Goal: Navigation & Orientation: Find specific page/section

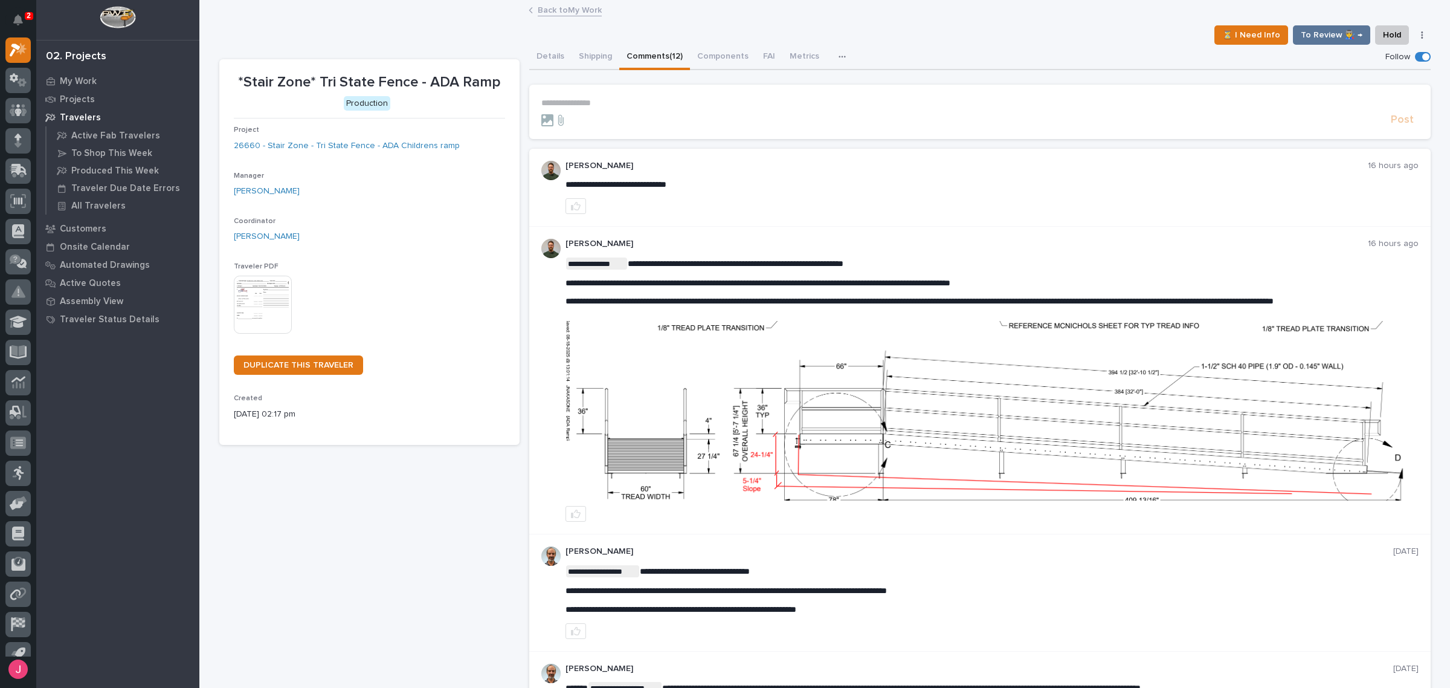
drag, startPoint x: 36, startPoint y: 8, endPoint x: 27, endPoint y: 13, distance: 10.3
click at [34, 8] on div "2 My Settings Log Out 02. Projects My Work Projects Travelers Active Fab Travel…" at bounding box center [99, 344] width 199 height 688
click at [27, 13] on p "2" at bounding box center [29, 15] width 4 height 8
click at [360, 32] on div "⏳ I Need Info To Review 👨‍🏭 → Hold Cancel Change Traveler Type Regenerate PDF G…" at bounding box center [825, 34] width 1212 height 19
click at [425, 17] on div "Back to My Work" at bounding box center [824, 10] width 1251 height 17
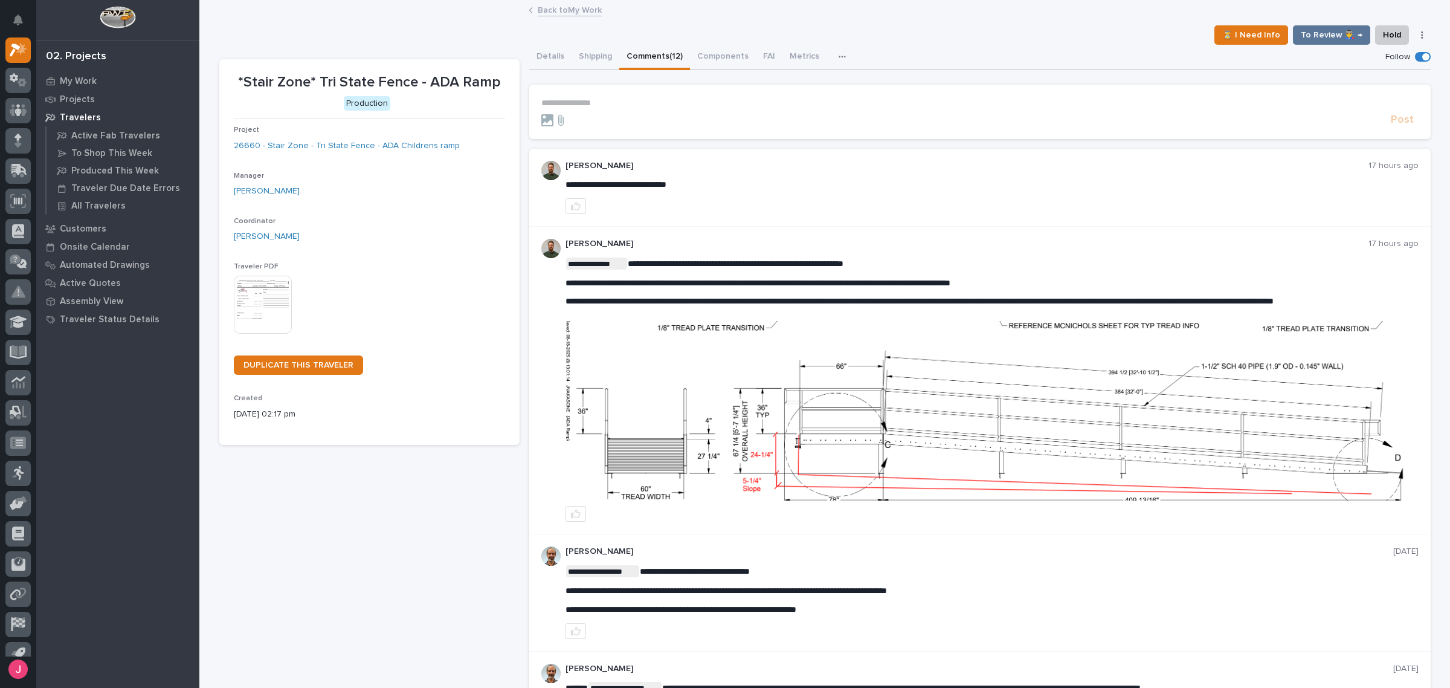
drag, startPoint x: 642, startPoint y: 465, endPoint x: 659, endPoint y: 460, distance: 17.8
drag, startPoint x: 659, startPoint y: 460, endPoint x: 932, endPoint y: 188, distance: 385.4
click at [932, 188] on div "**********" at bounding box center [992, 187] width 853 height 53
click at [926, 46] on div "Details Shipping Comments (12) Components FAI Metrics Schedule" at bounding box center [980, 57] width 902 height 25
click at [946, 451] on img at bounding box center [991, 410] width 851 height 179
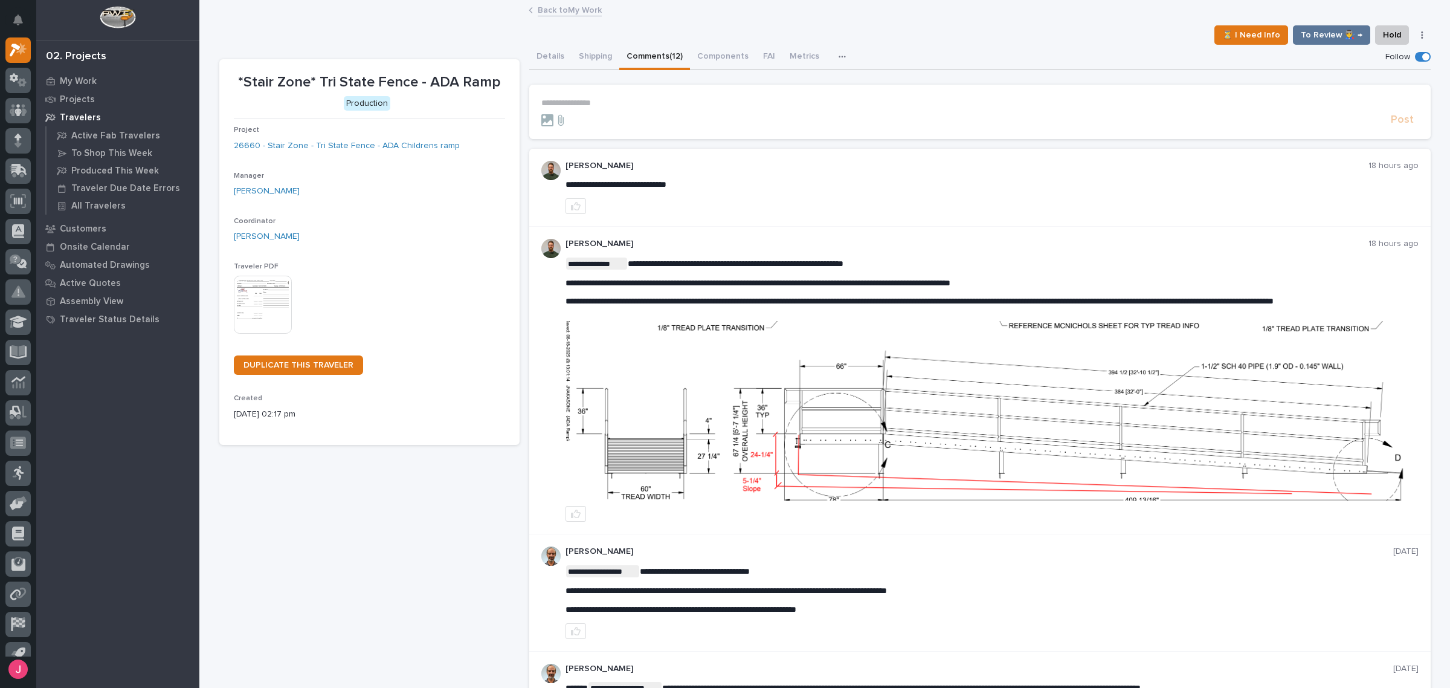
scroll to position [83, 0]
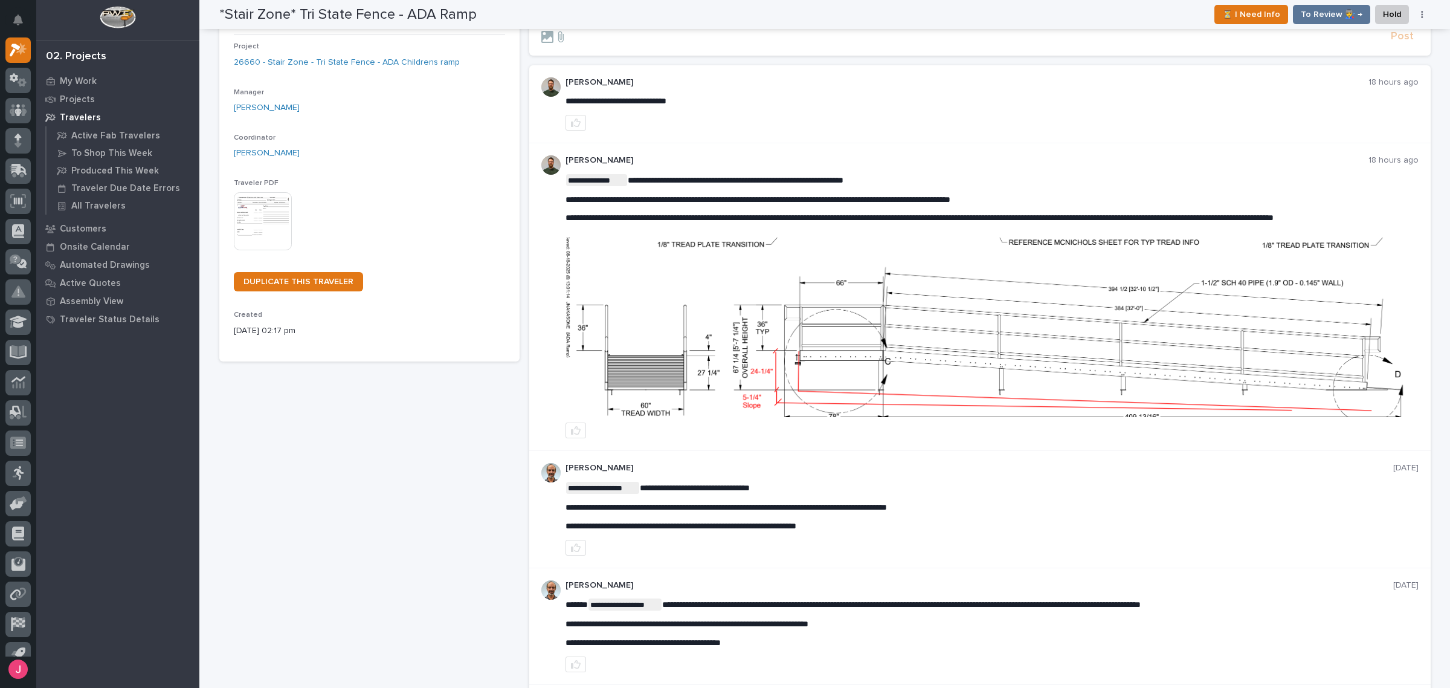
click at [145, 442] on div "My Work Projects Travelers Active Fab Travelers To Shop This Week Produced This…" at bounding box center [117, 380] width 163 height 616
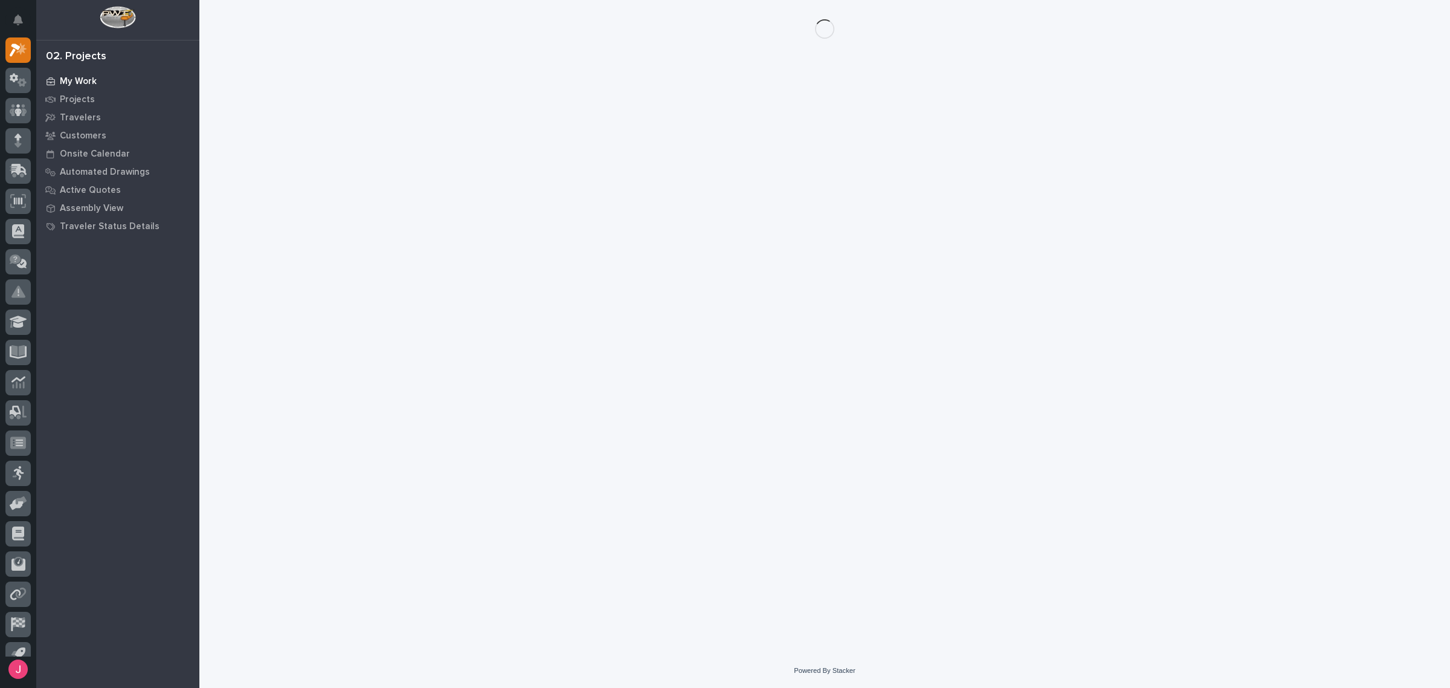
click at [86, 76] on p "My Work" at bounding box center [78, 81] width 37 height 11
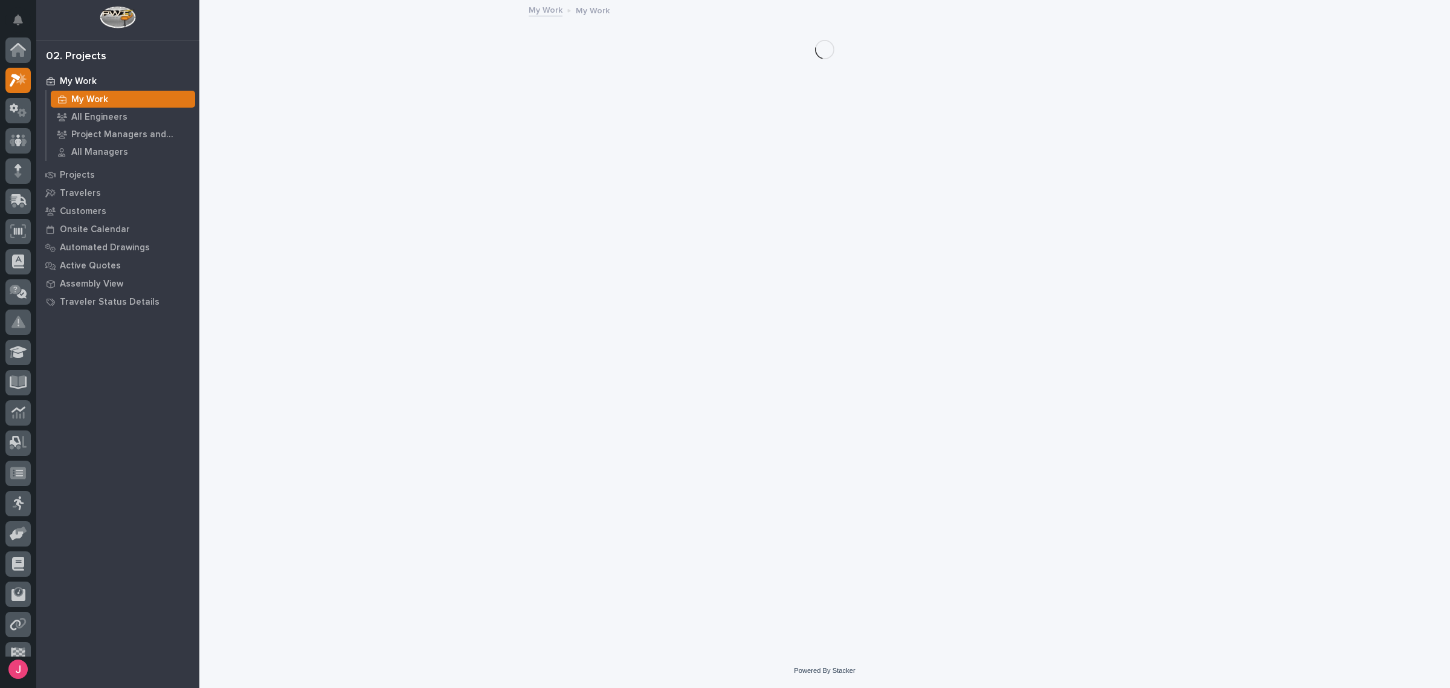
scroll to position [30, 0]
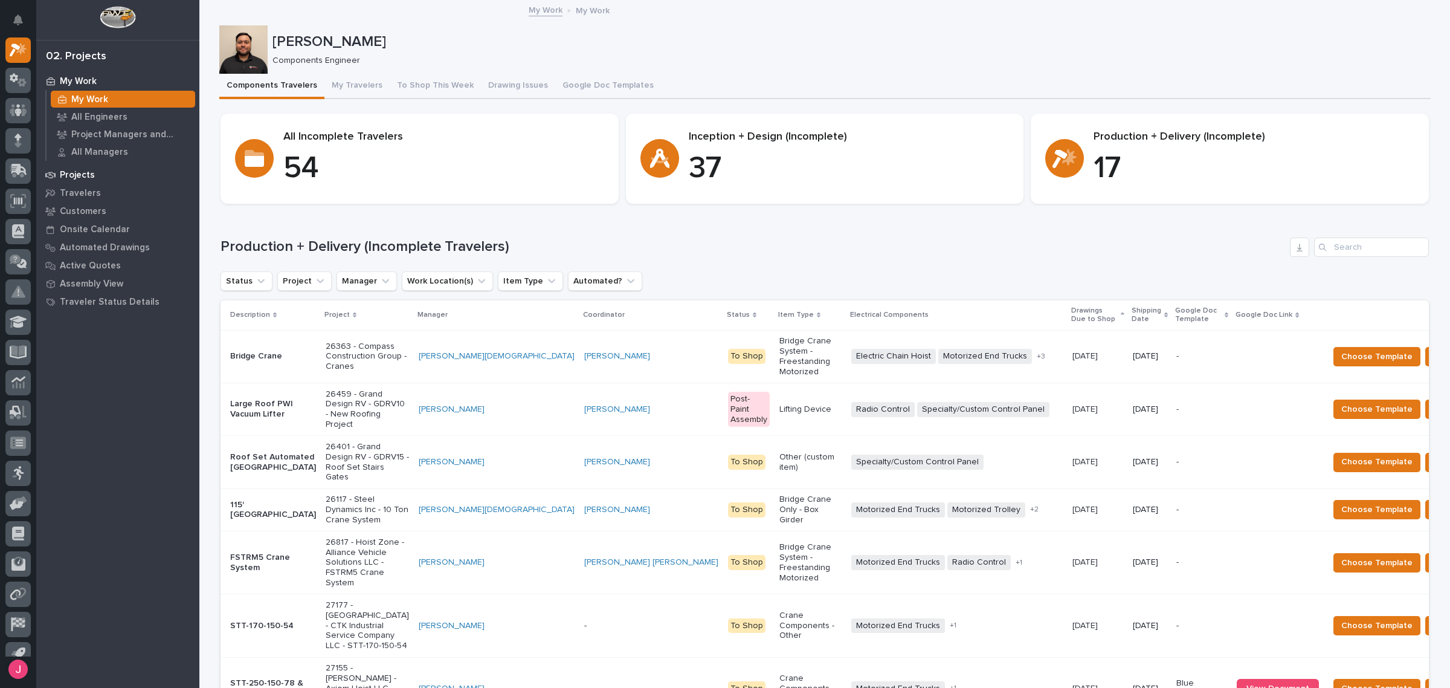
click at [85, 176] on p "Projects" at bounding box center [77, 175] width 35 height 11
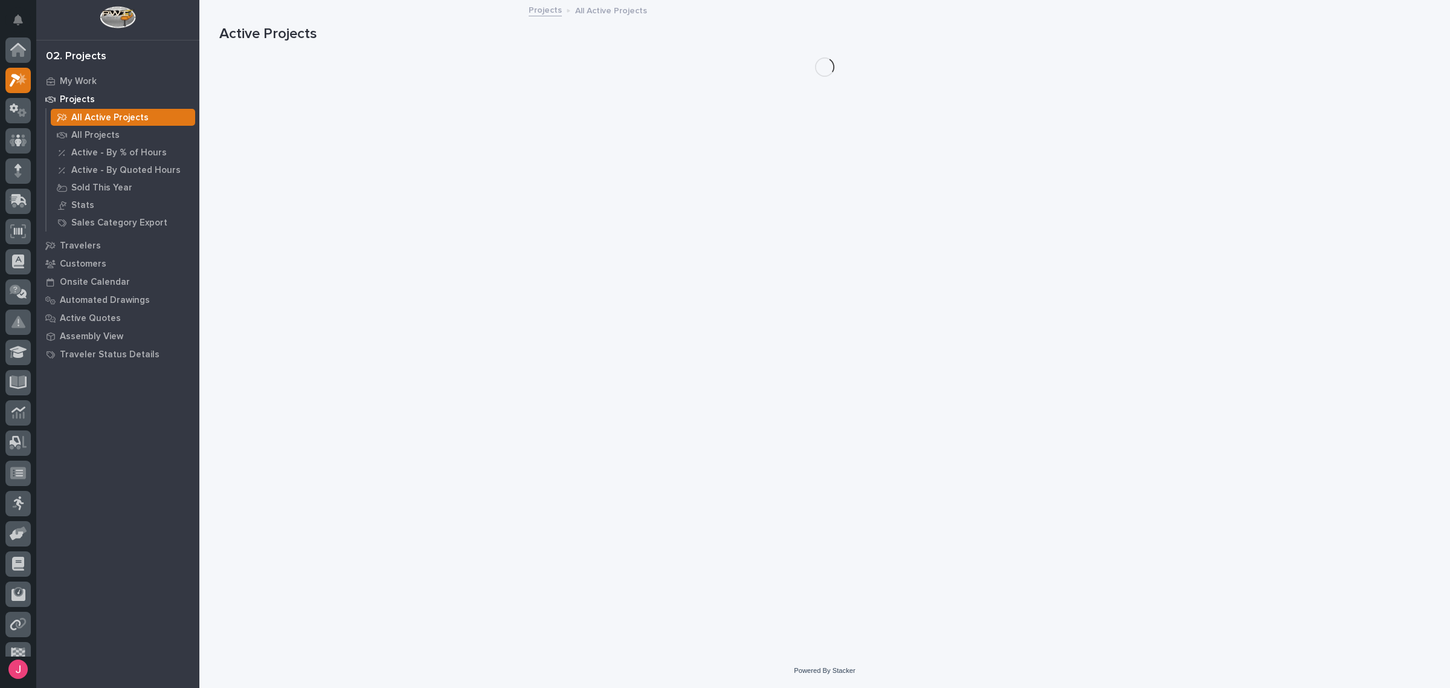
scroll to position [30, 0]
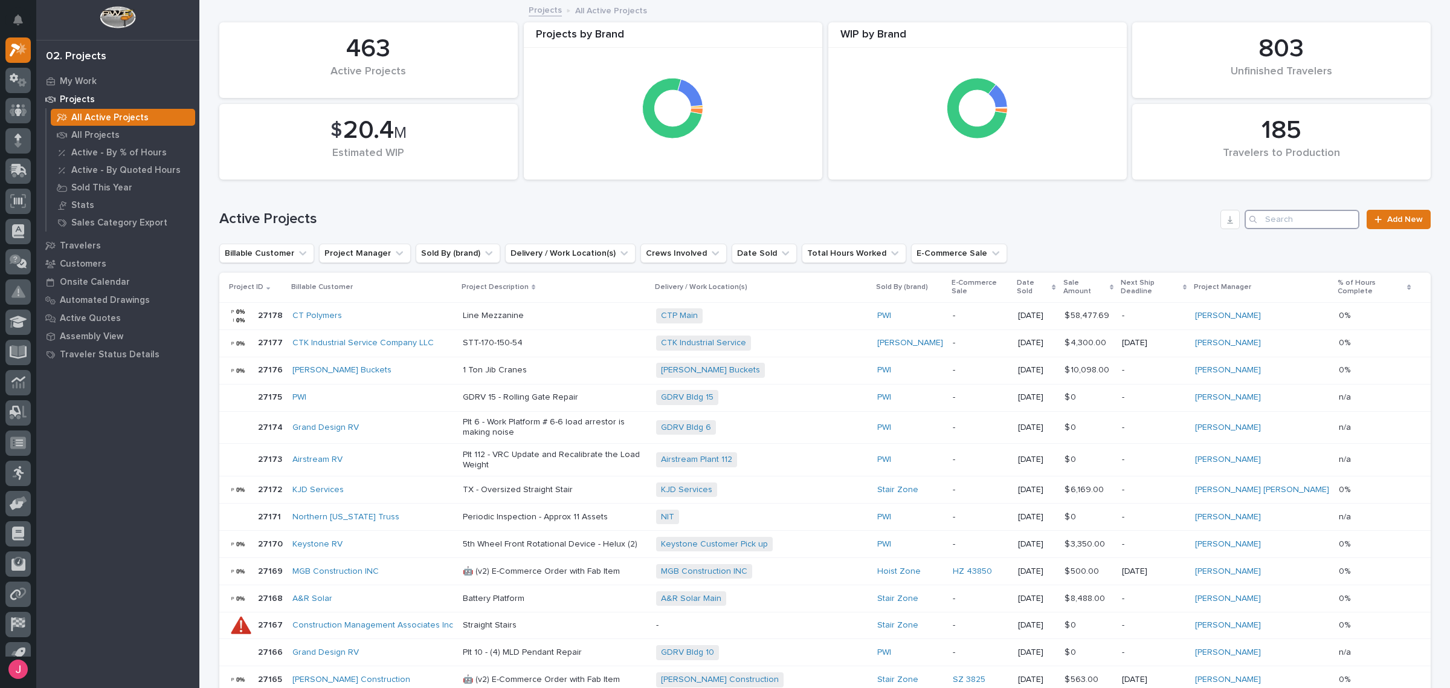
click at [1261, 218] on input "Search" at bounding box center [1302, 219] width 115 height 19
click at [1274, 218] on input "Search" at bounding box center [1302, 219] width 115 height 19
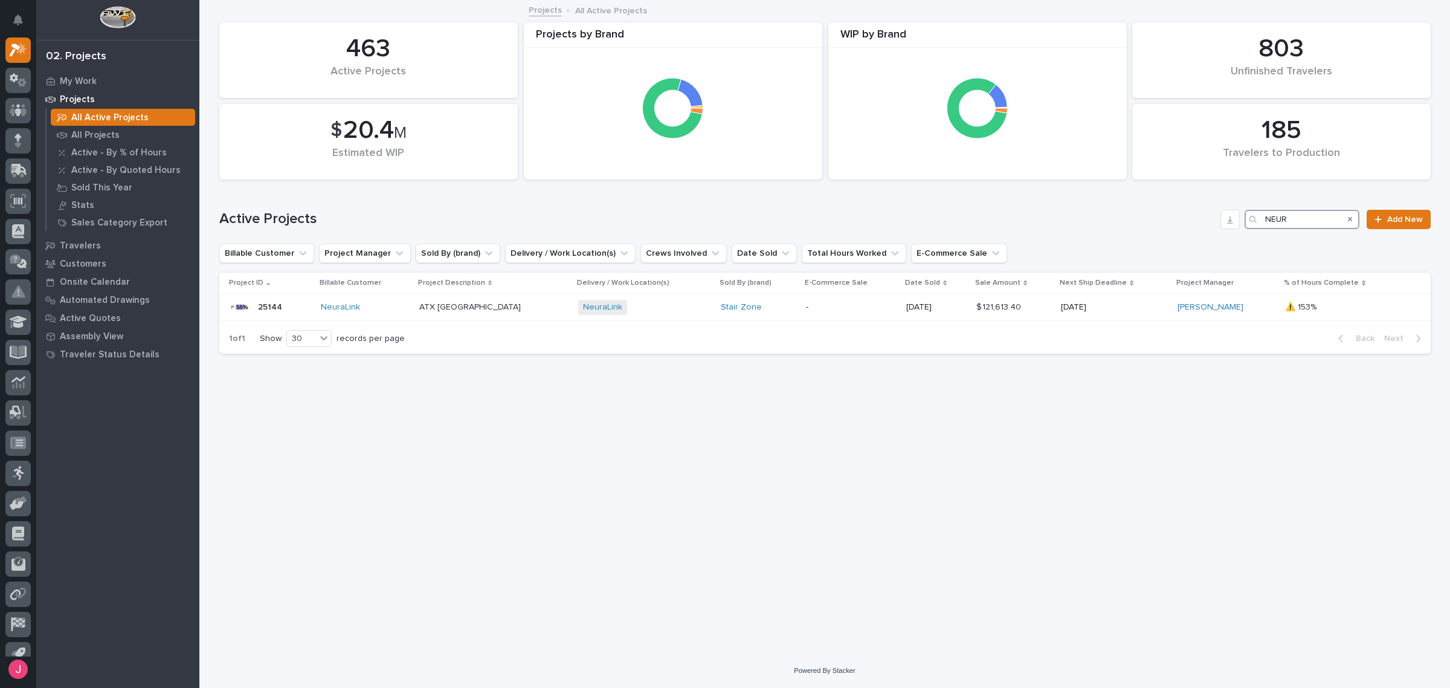
type input "NEUR"
click at [397, 535] on div "Loading... Saving… Loading... Saving… 185 Travelers to Production 463 Active Pr…" at bounding box center [825, 312] width 1224 height 622
click at [500, 526] on div "Loading... Saving… Loading... Saving… 185 Travelers to Production 463 Active Pr…" at bounding box center [825, 312] width 1224 height 622
click at [109, 192] on p "Sold This Year" at bounding box center [101, 188] width 61 height 11
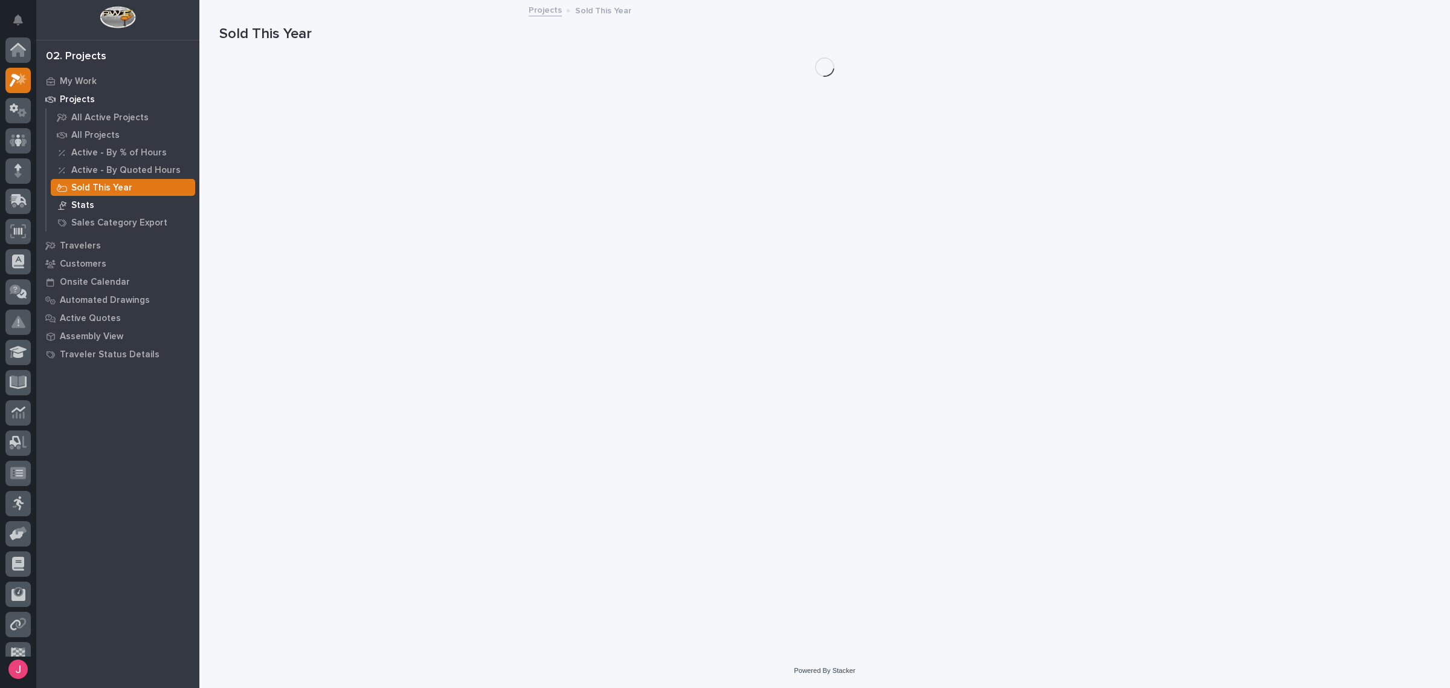
scroll to position [30, 0]
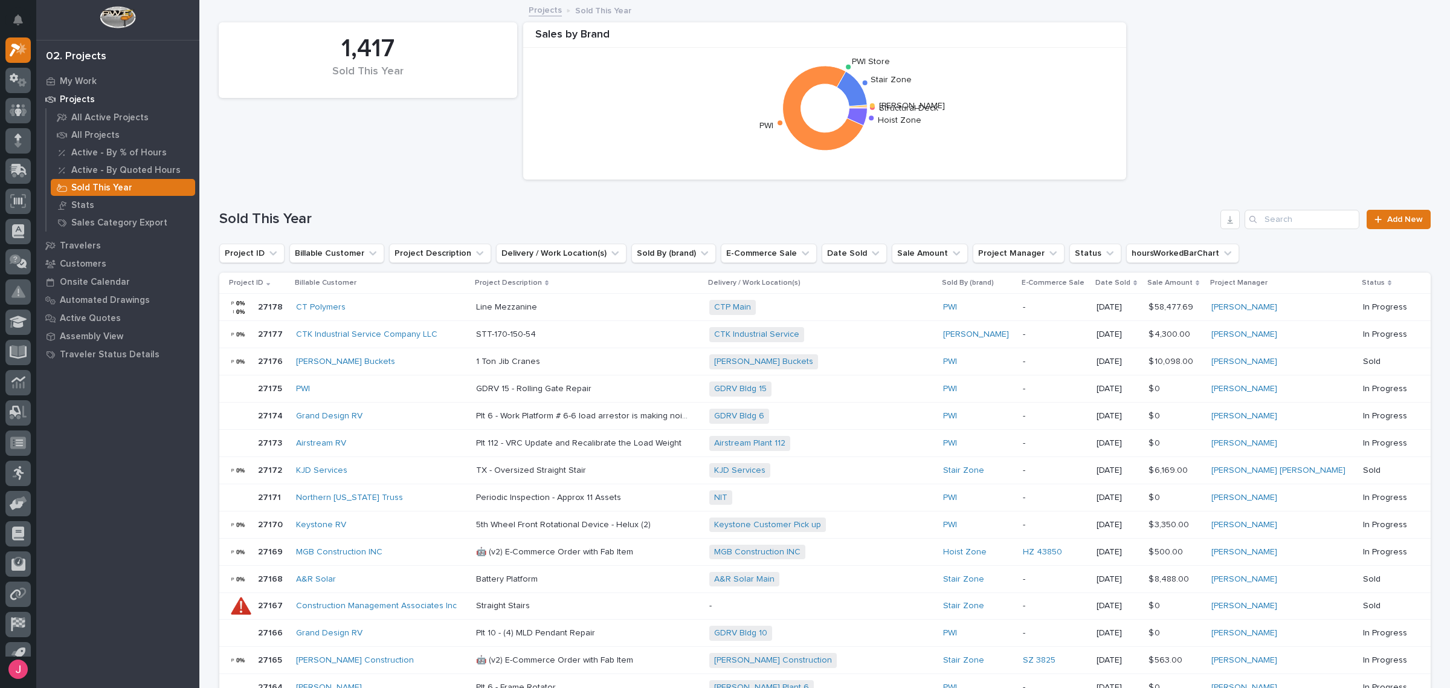
click at [1193, 281] on p "Sale Amount" at bounding box center [1170, 282] width 45 height 13
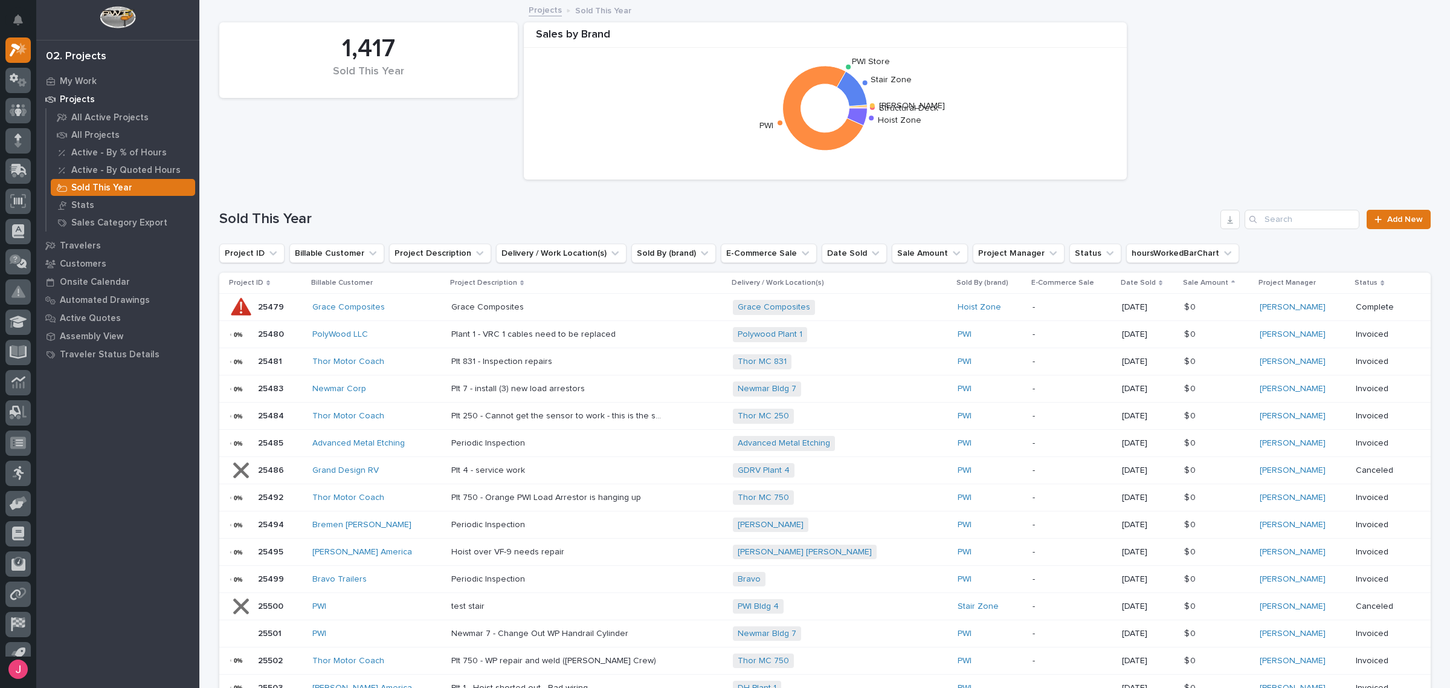
click at [1212, 293] on th "Sale Amount" at bounding box center [1218, 283] width 76 height 21
click at [1212, 284] on p "Sale Amount" at bounding box center [1205, 282] width 45 height 13
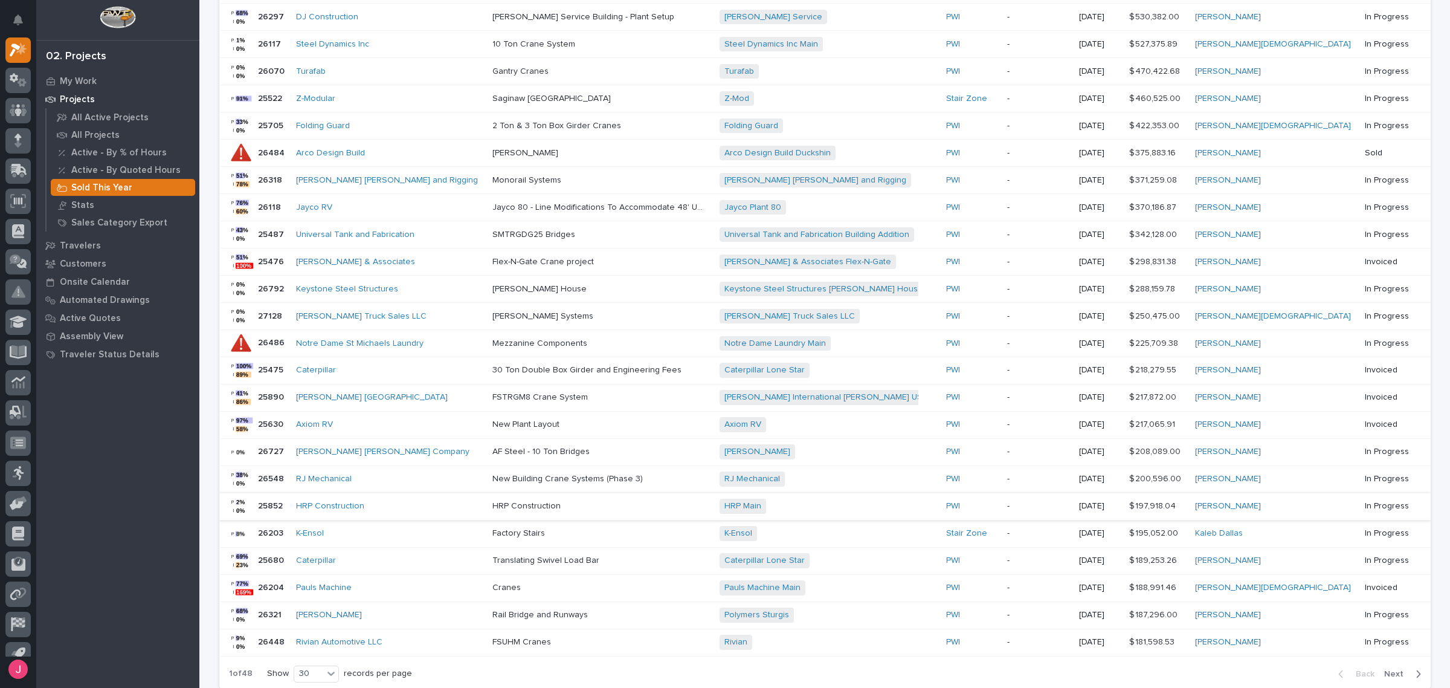
scroll to position [562, 0]
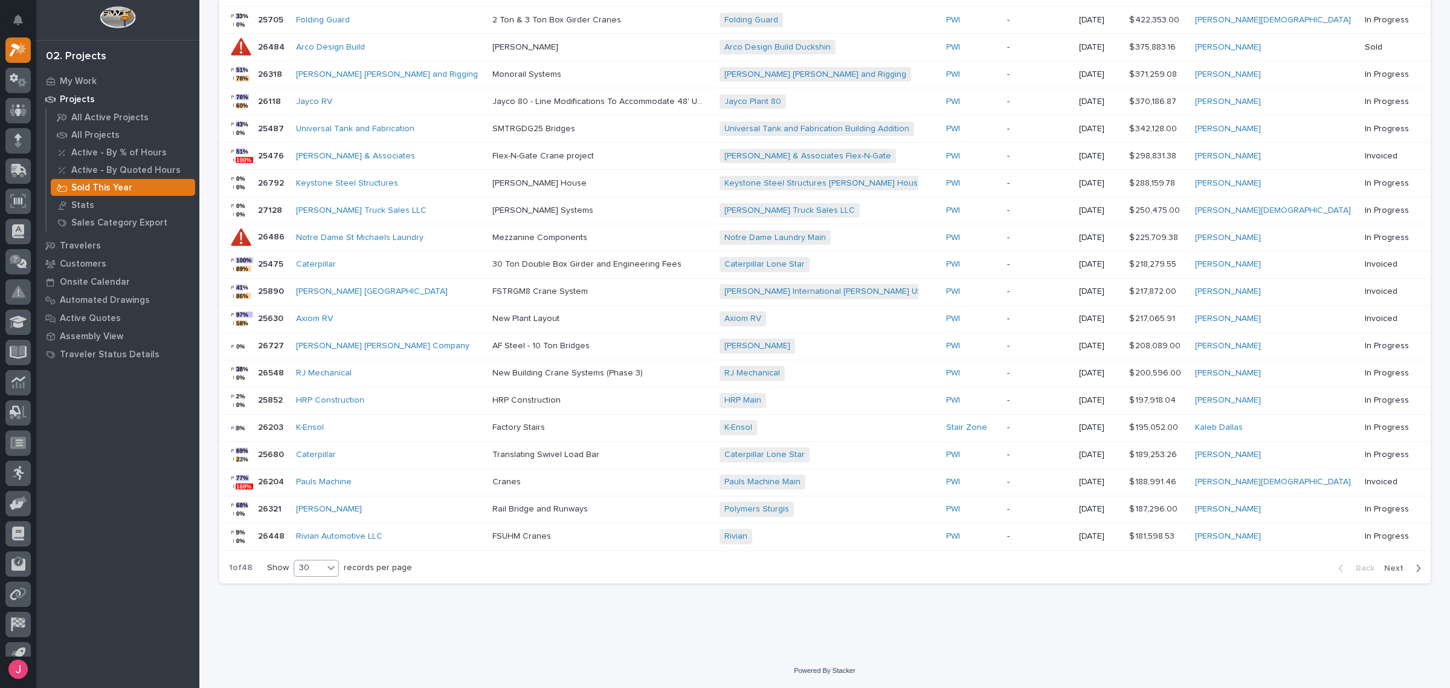
click at [306, 575] on div "30" at bounding box center [316, 568] width 45 height 17
click at [303, 616] on div "30" at bounding box center [311, 614] width 44 height 15
drag, startPoint x: 250, startPoint y: 570, endPoint x: 228, endPoint y: 574, distance: 21.6
click at [219, 567] on p "1 of 48" at bounding box center [240, 568] width 43 height 30
click at [300, 615] on div "Loading... Saving… Loading... Saving… 1,417 Sold This Year Sales by Brand Struc…" at bounding box center [825, 32] width 1224 height 1181
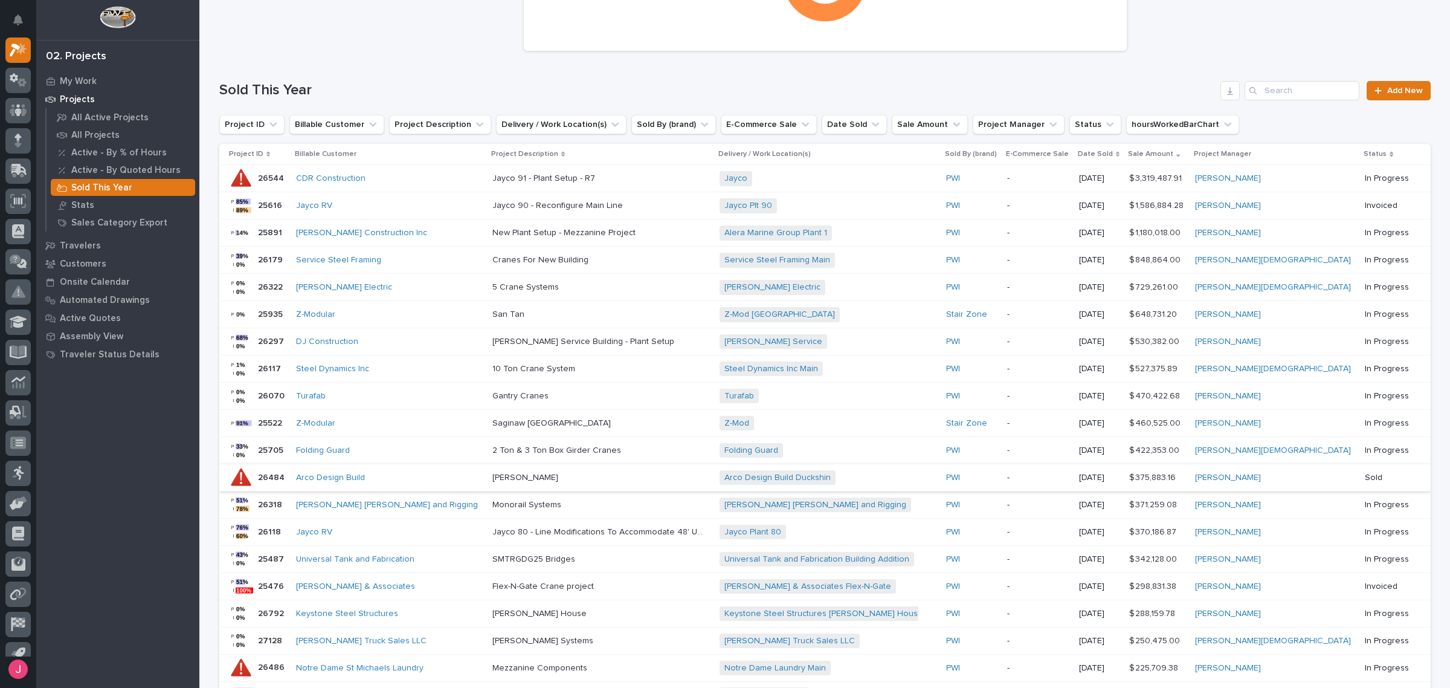
scroll to position [0, 0]
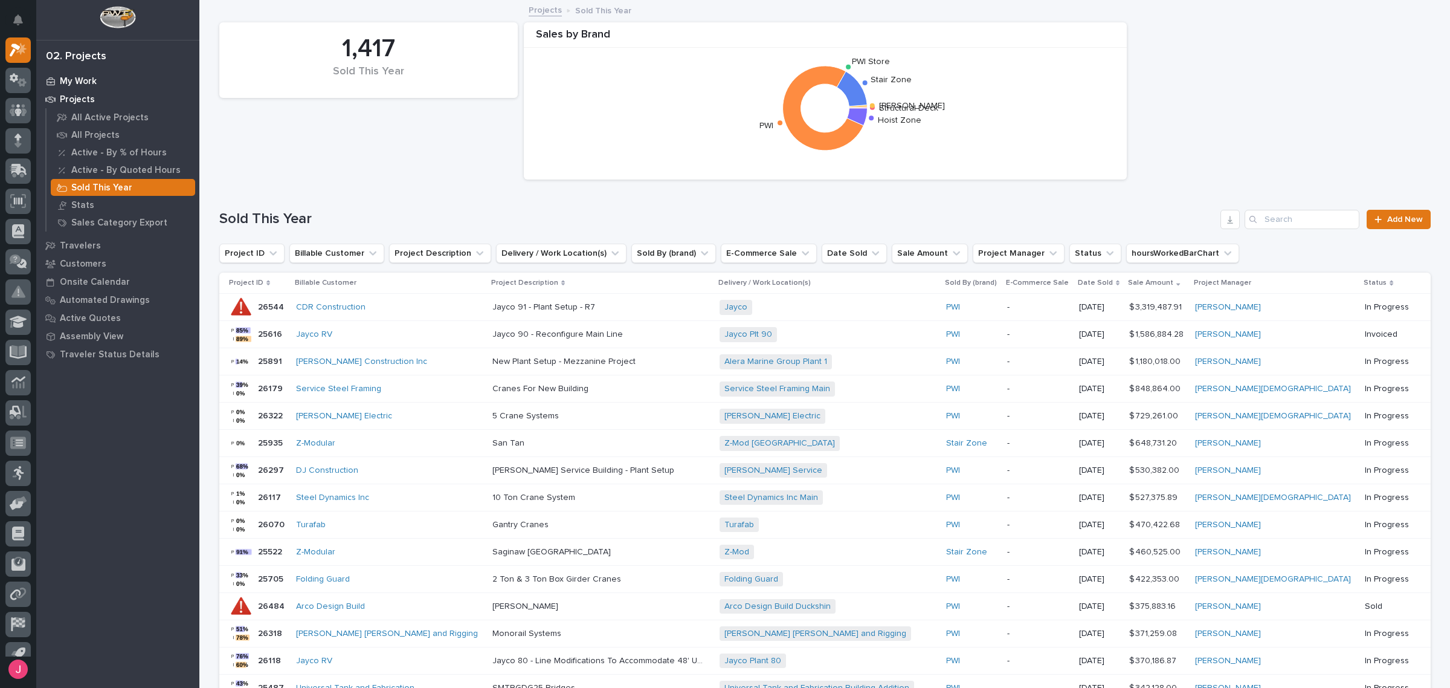
click at [105, 74] on div "My Work" at bounding box center [117, 81] width 157 height 17
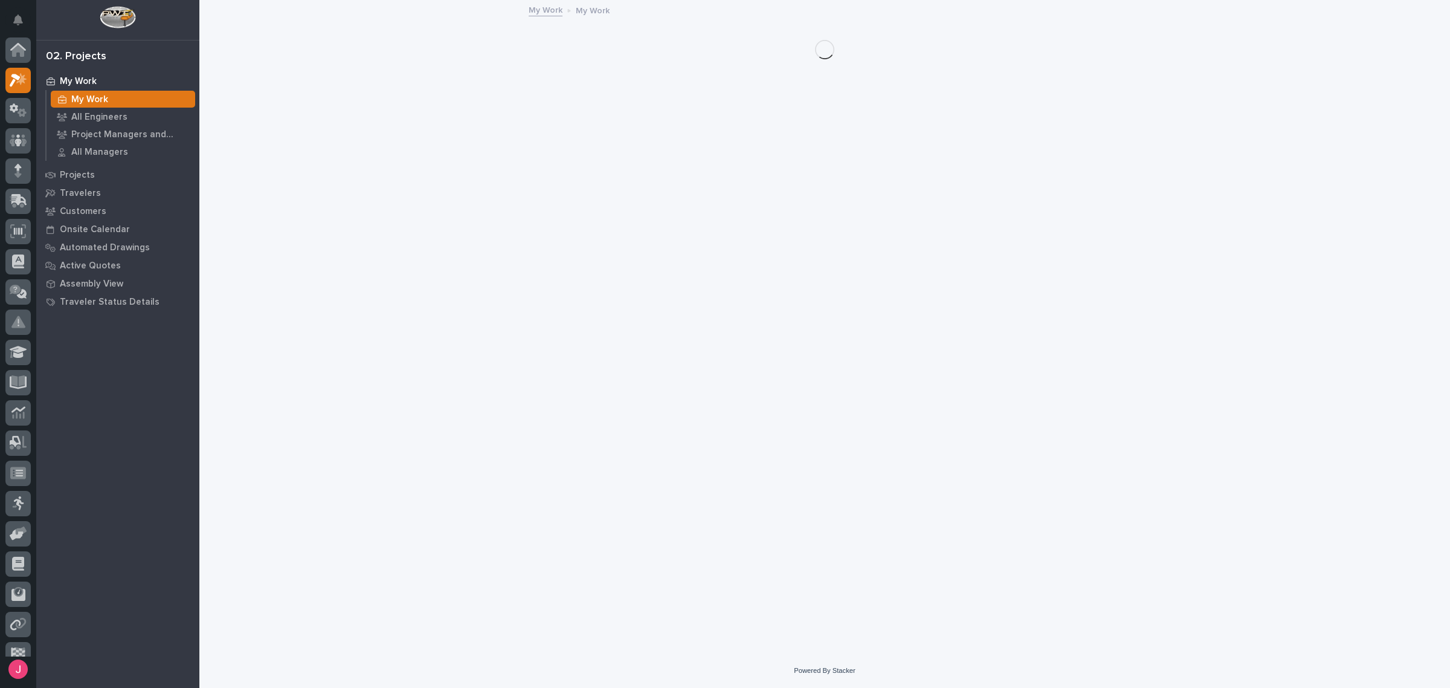
scroll to position [30, 0]
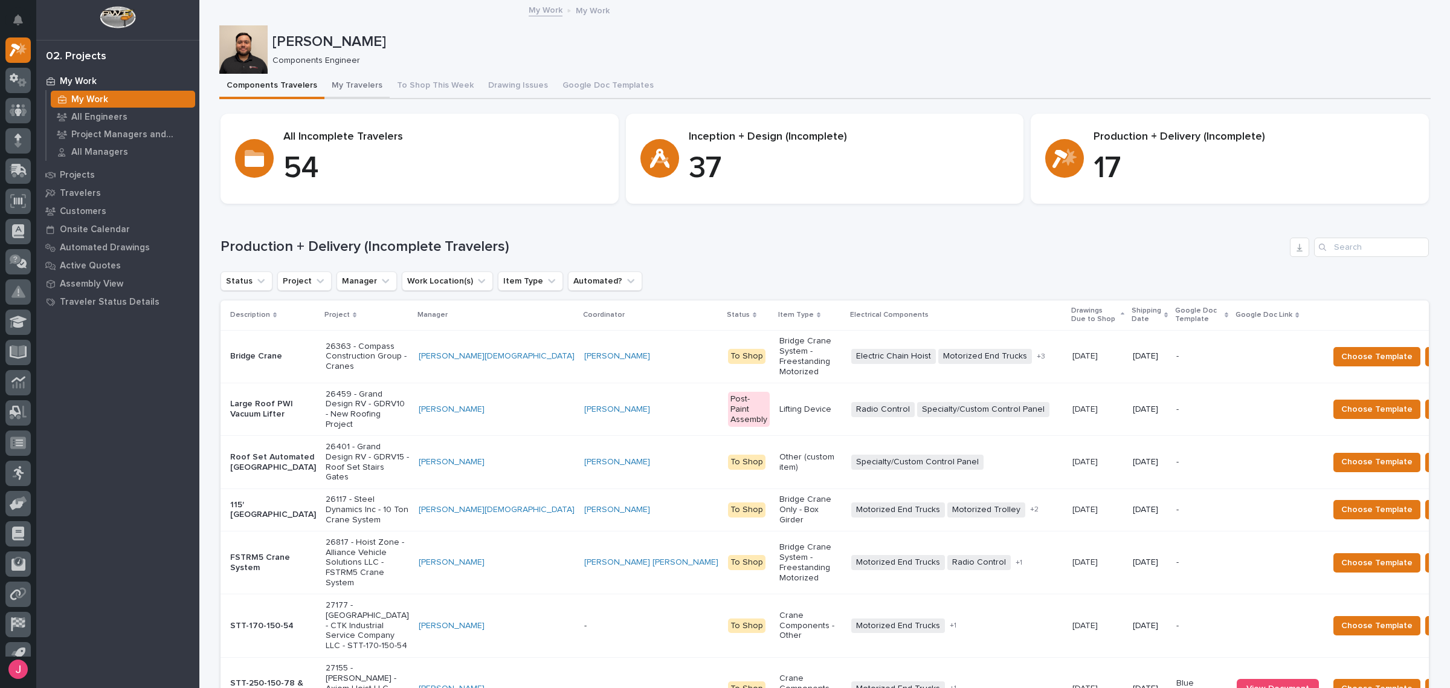
click at [327, 85] on button "My Travelers" at bounding box center [357, 86] width 65 height 25
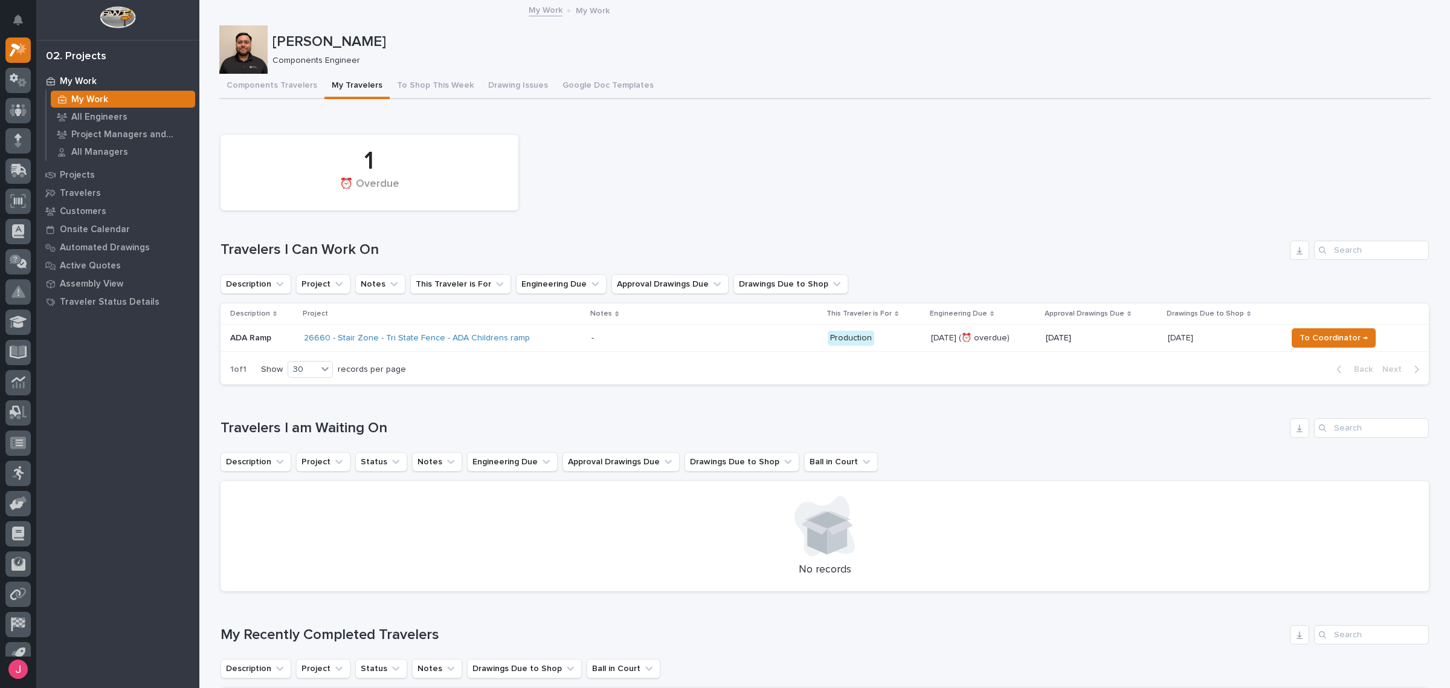
click at [777, 97] on div "Components Travelers My Travelers To Shop This Week Drawing Issues Google Doc T…" at bounding box center [825, 86] width 1212 height 25
click at [668, 225] on div "1 ⏰ Overdue Travelers I Can Work On Description Project Notes This Traveler is …" at bounding box center [825, 257] width 1209 height 256
click at [926, 182] on div "1 ⏰ Overdue" at bounding box center [825, 173] width 1221 height 88
click at [875, 187] on div "1 ⏰ Overdue" at bounding box center [825, 173] width 1221 height 88
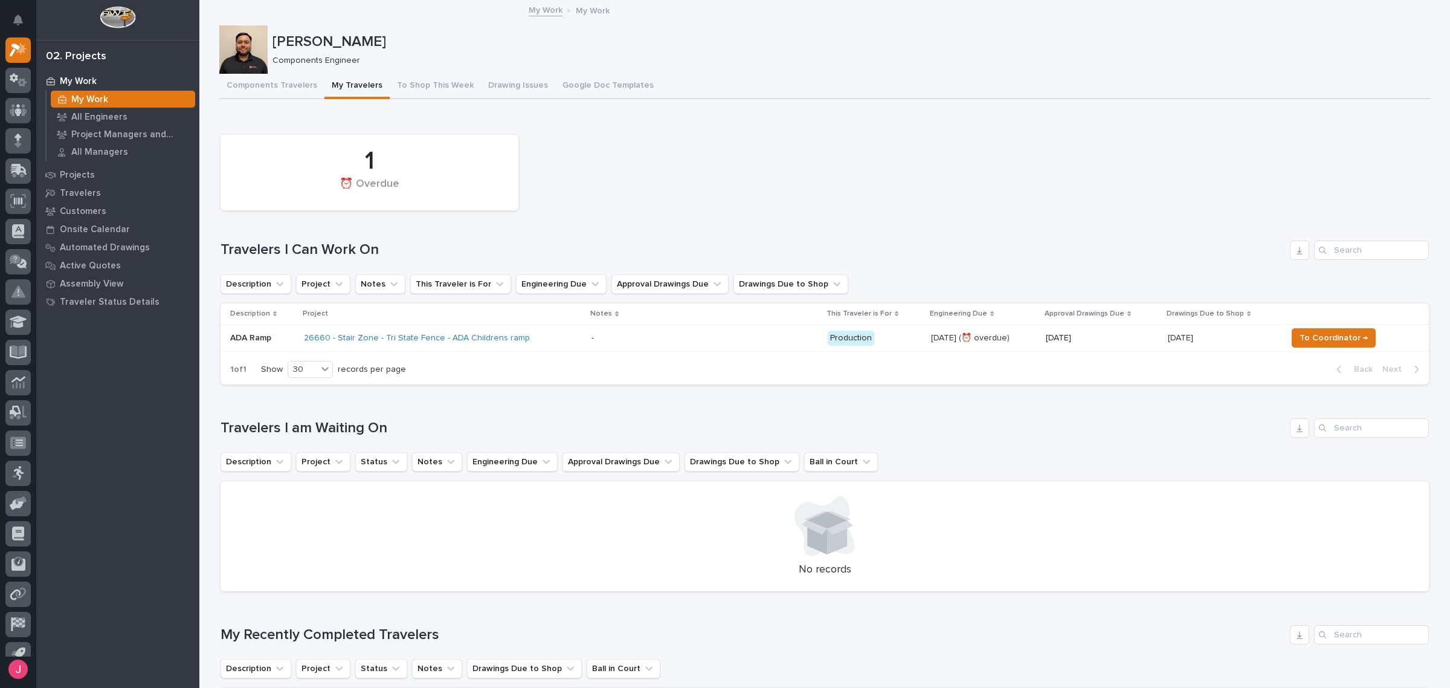
click at [593, 116] on div "Loading... Saving… 1 ⏰ Overdue Travelers I Can Work On Description Project Note…" at bounding box center [825, 254] width 1209 height 281
click at [120, 121] on p "All Engineers" at bounding box center [99, 117] width 56 height 11
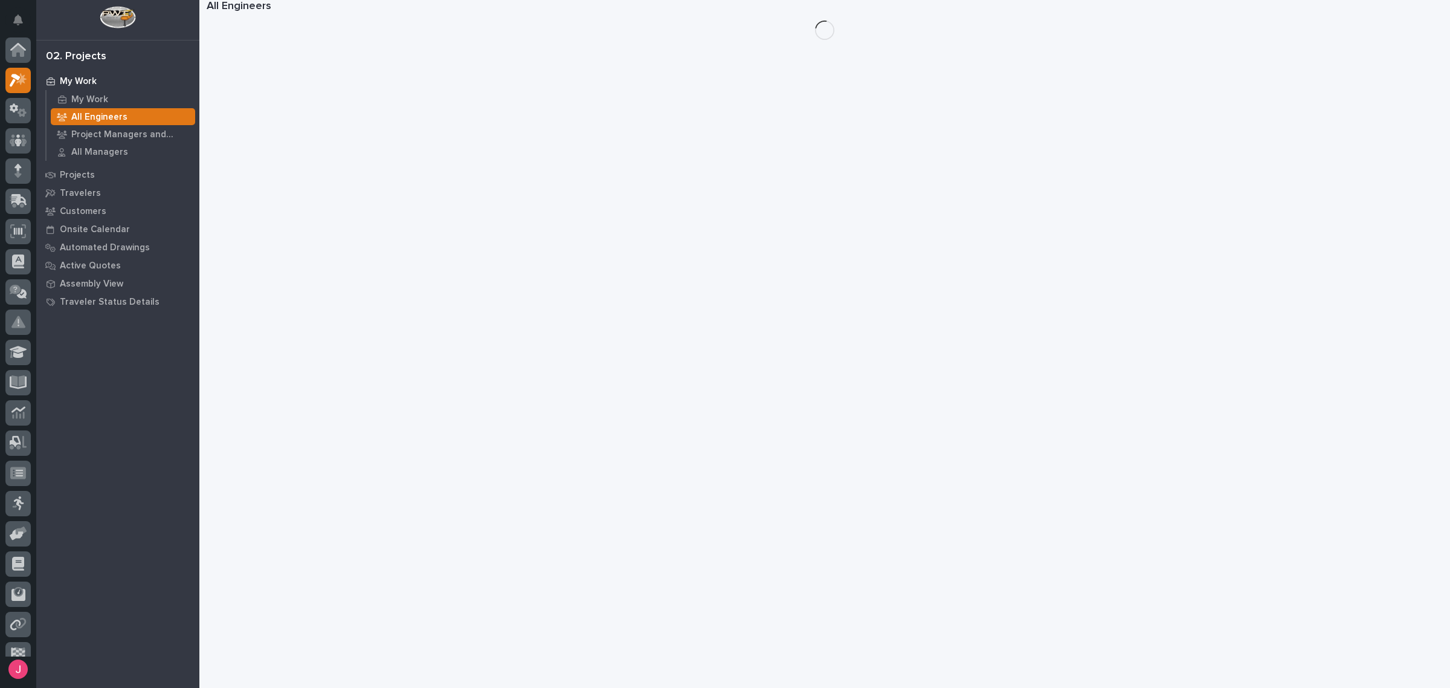
scroll to position [30, 0]
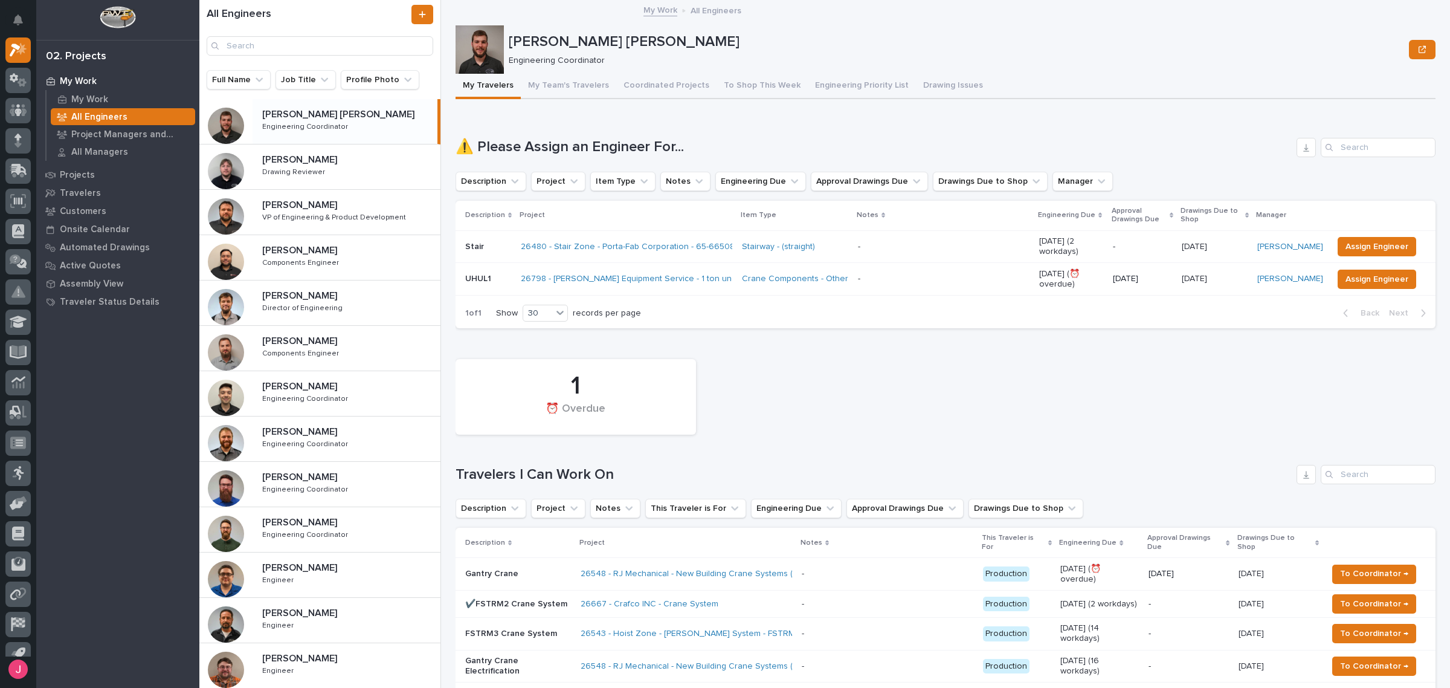
click at [95, 86] on p "My Work" at bounding box center [78, 81] width 37 height 11
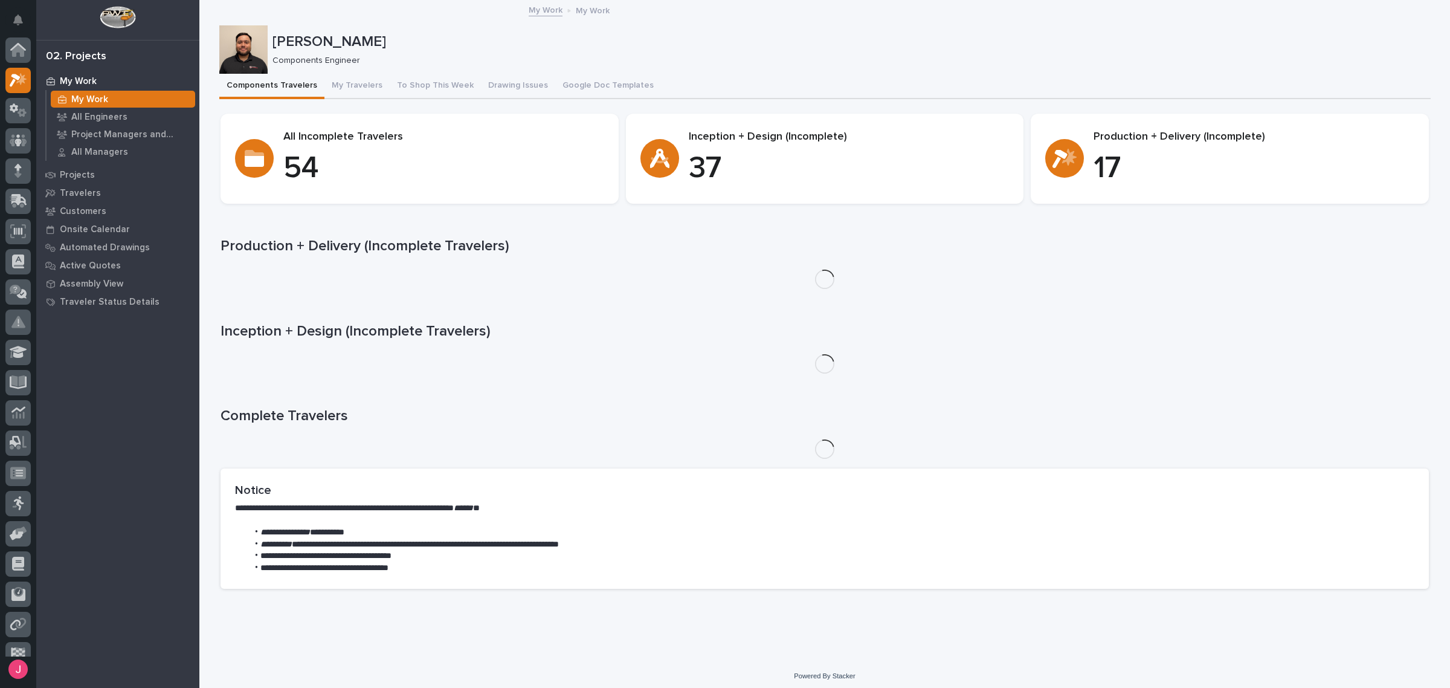
scroll to position [30, 0]
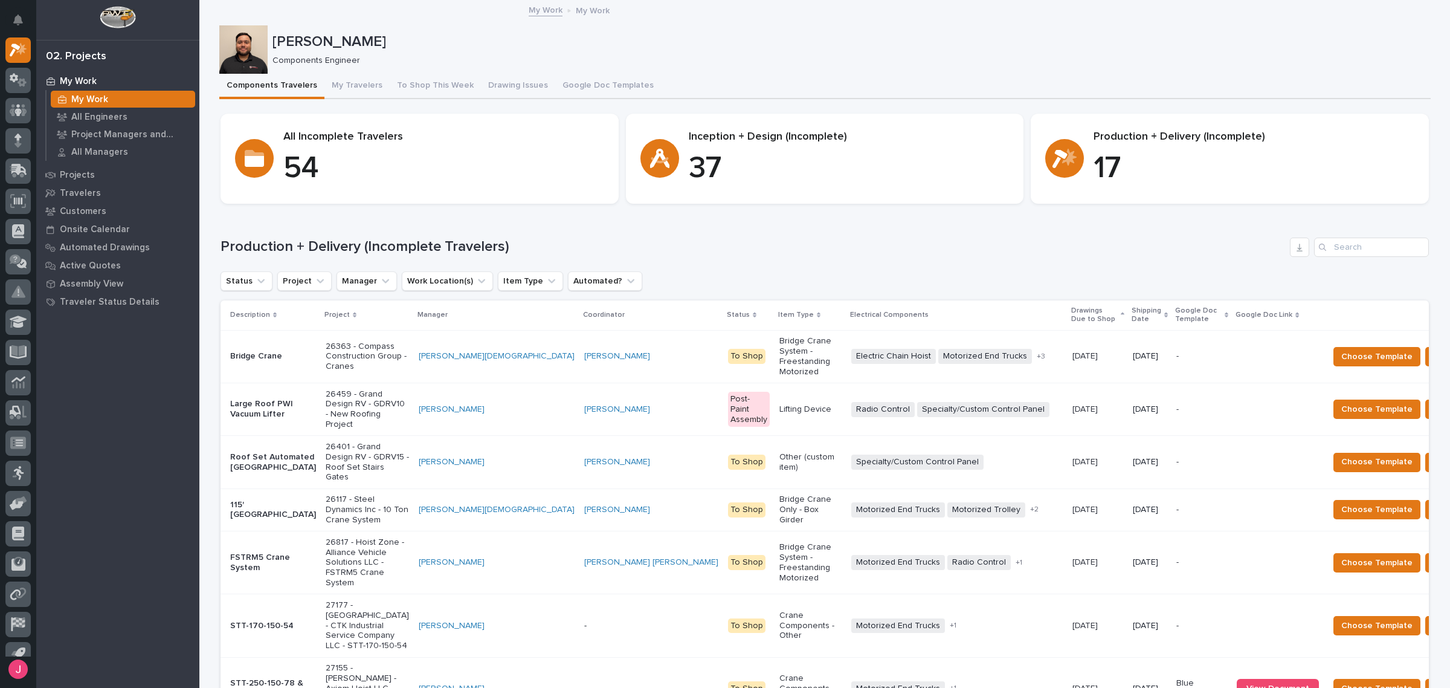
click at [1215, 16] on div "My Work My Work" at bounding box center [824, 10] width 1251 height 17
click at [952, 64] on p "Components Engineer" at bounding box center [847, 61] width 1149 height 10
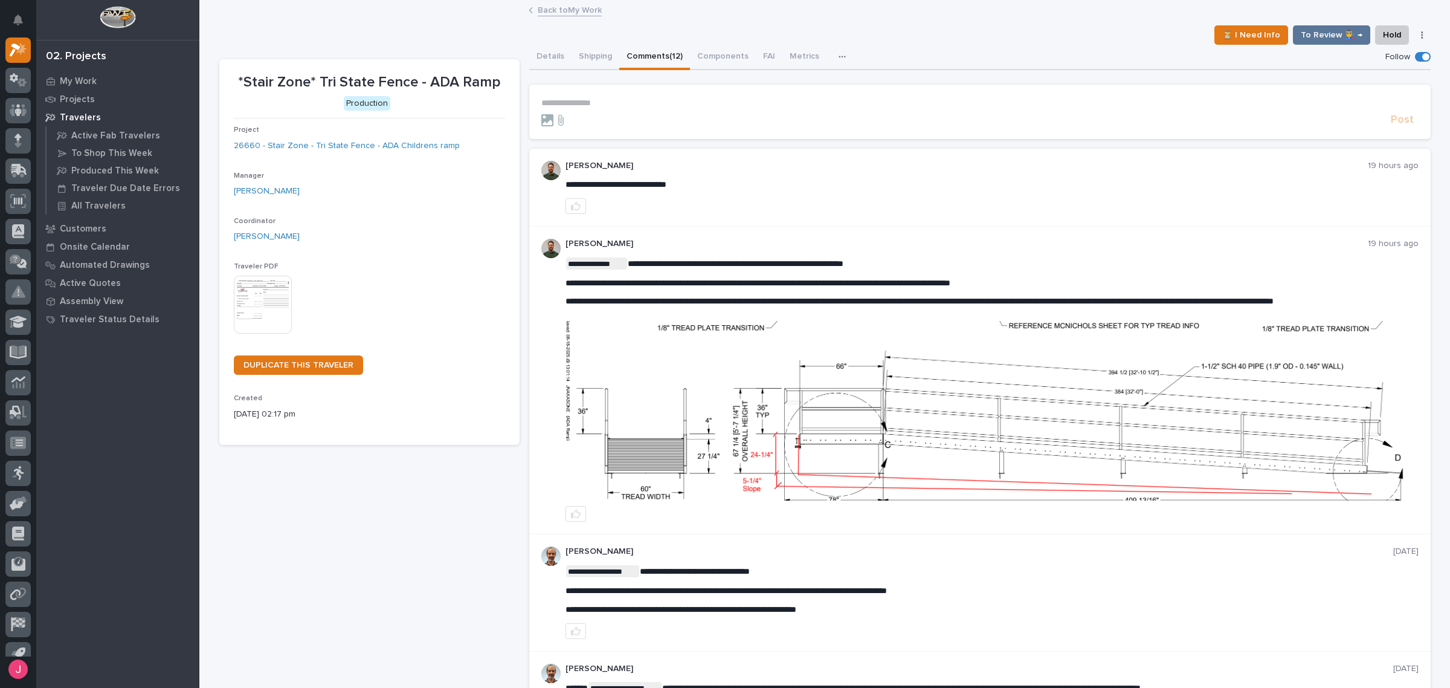
click at [1038, 423] on img at bounding box center [991, 410] width 851 height 179
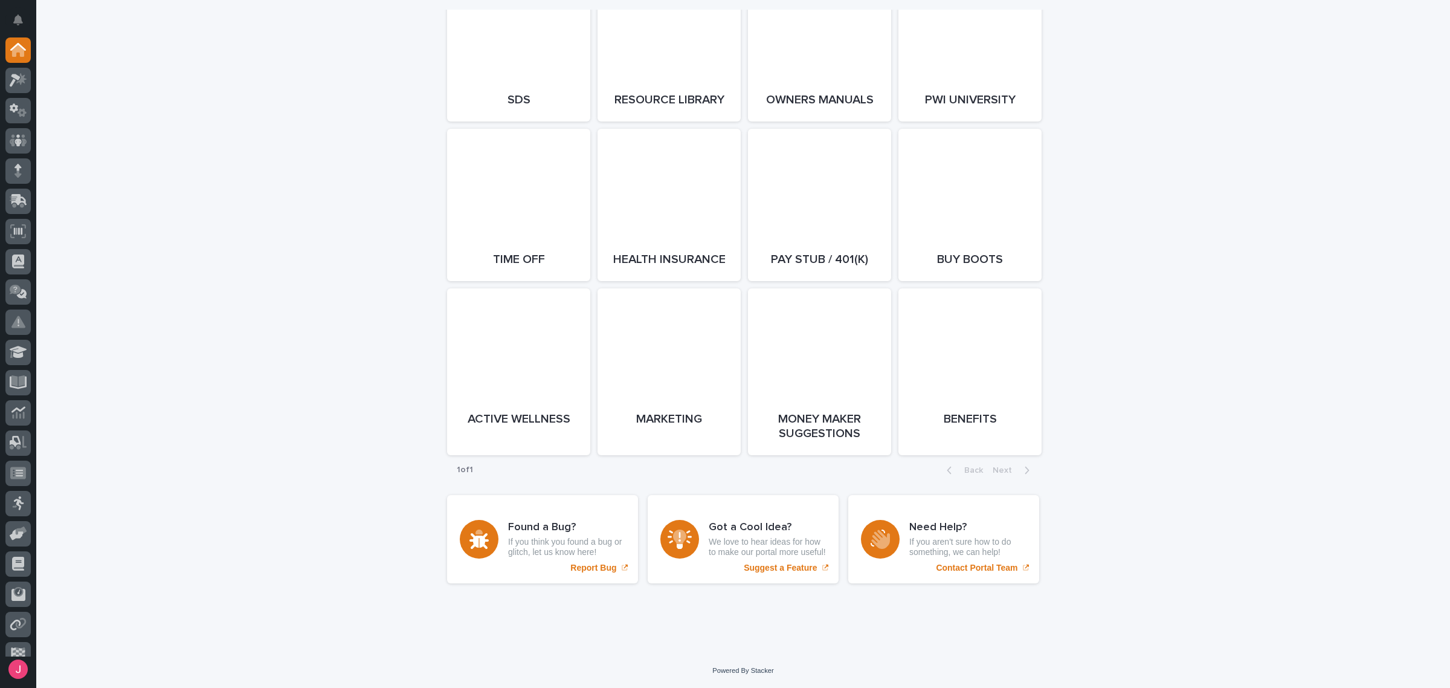
scroll to position [2169, 0]
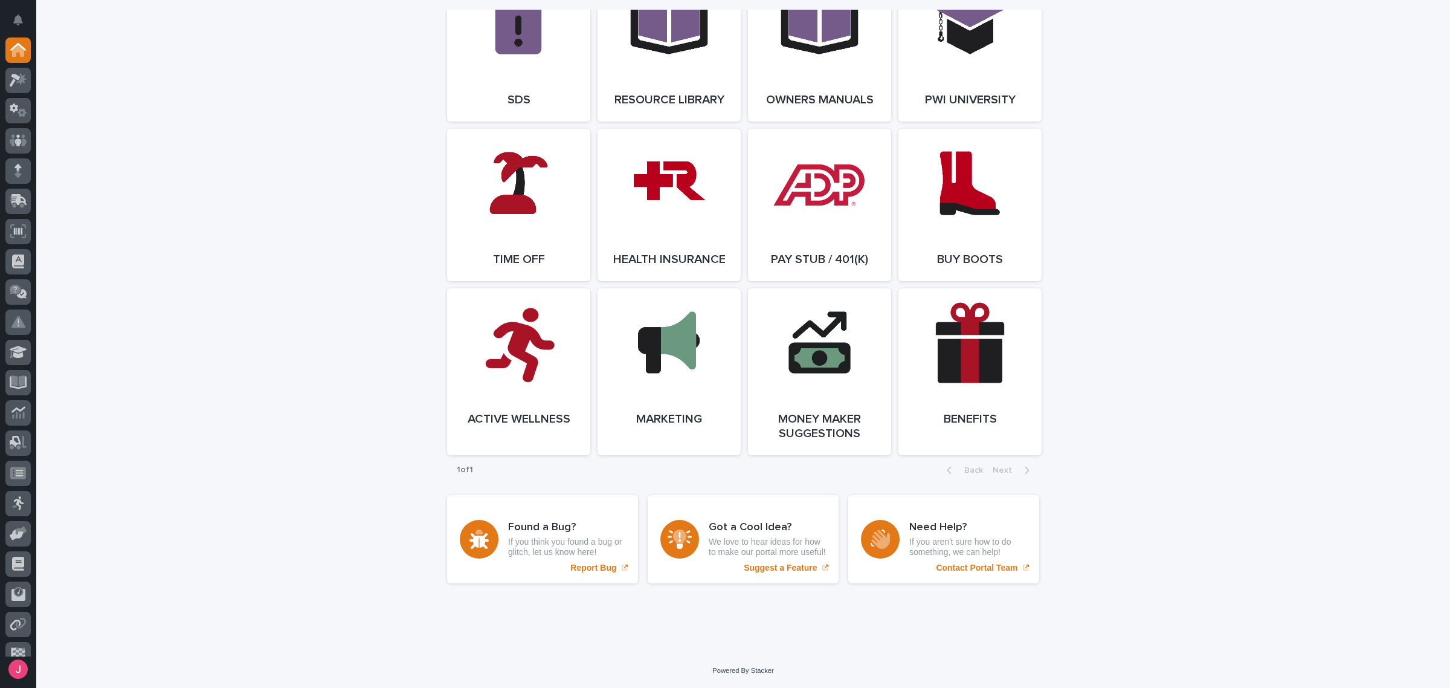
drag, startPoint x: 331, startPoint y: 385, endPoint x: 352, endPoint y: 408, distance: 31.2
drag, startPoint x: 352, startPoint y: 408, endPoint x: 266, endPoint y: 360, distance: 98.5
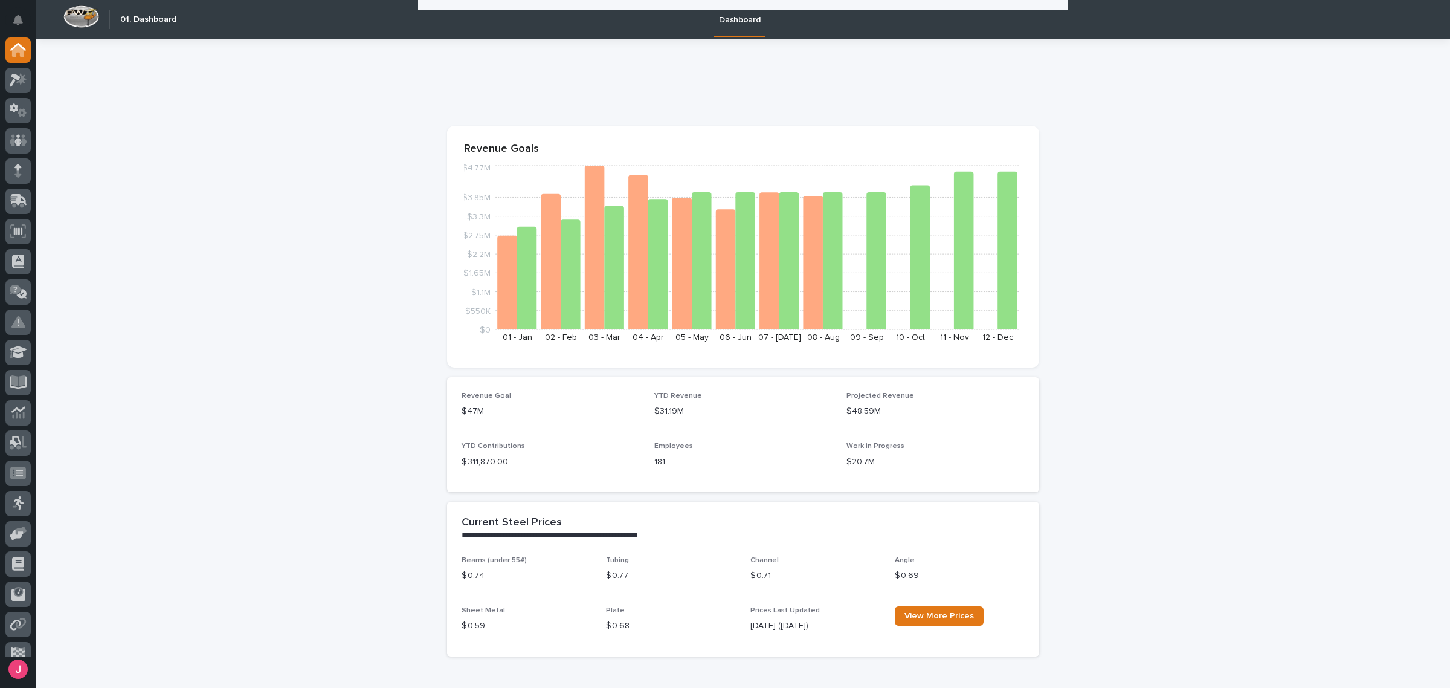
scroll to position [2169, 0]
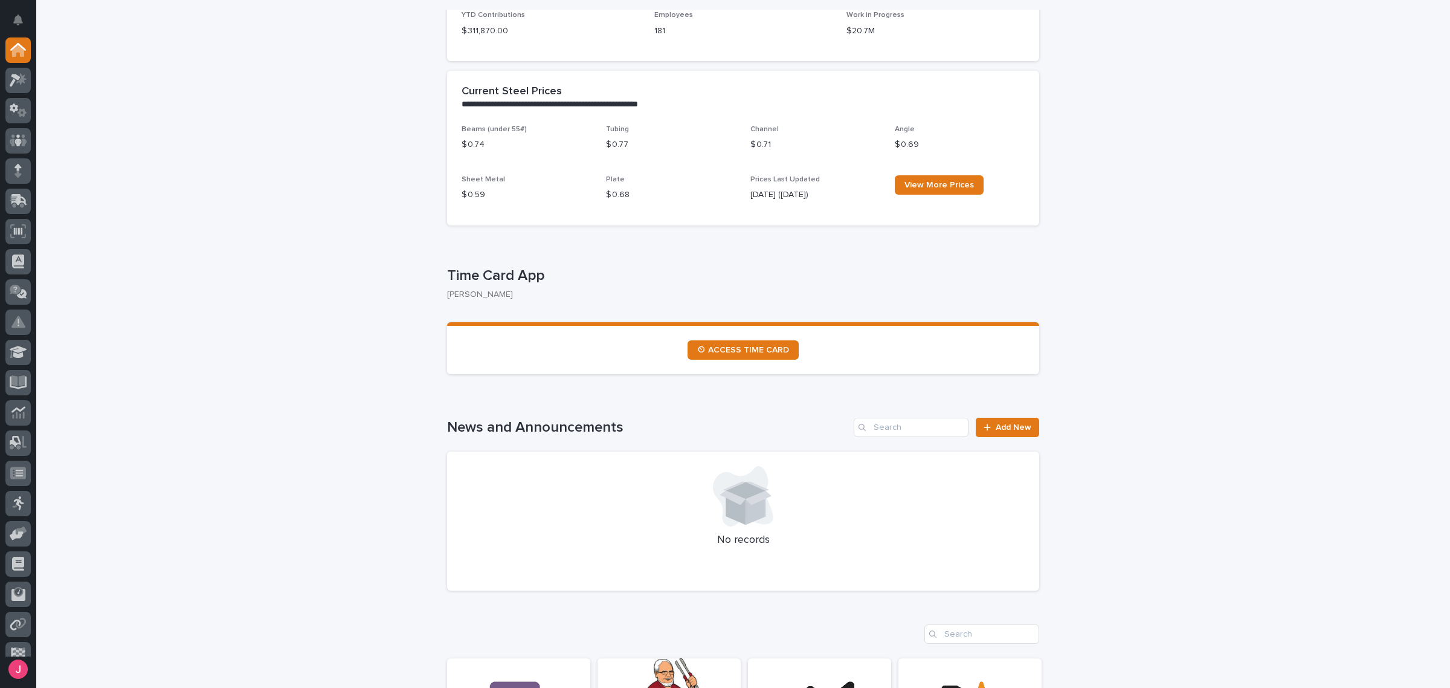
scroll to position [453, 0]
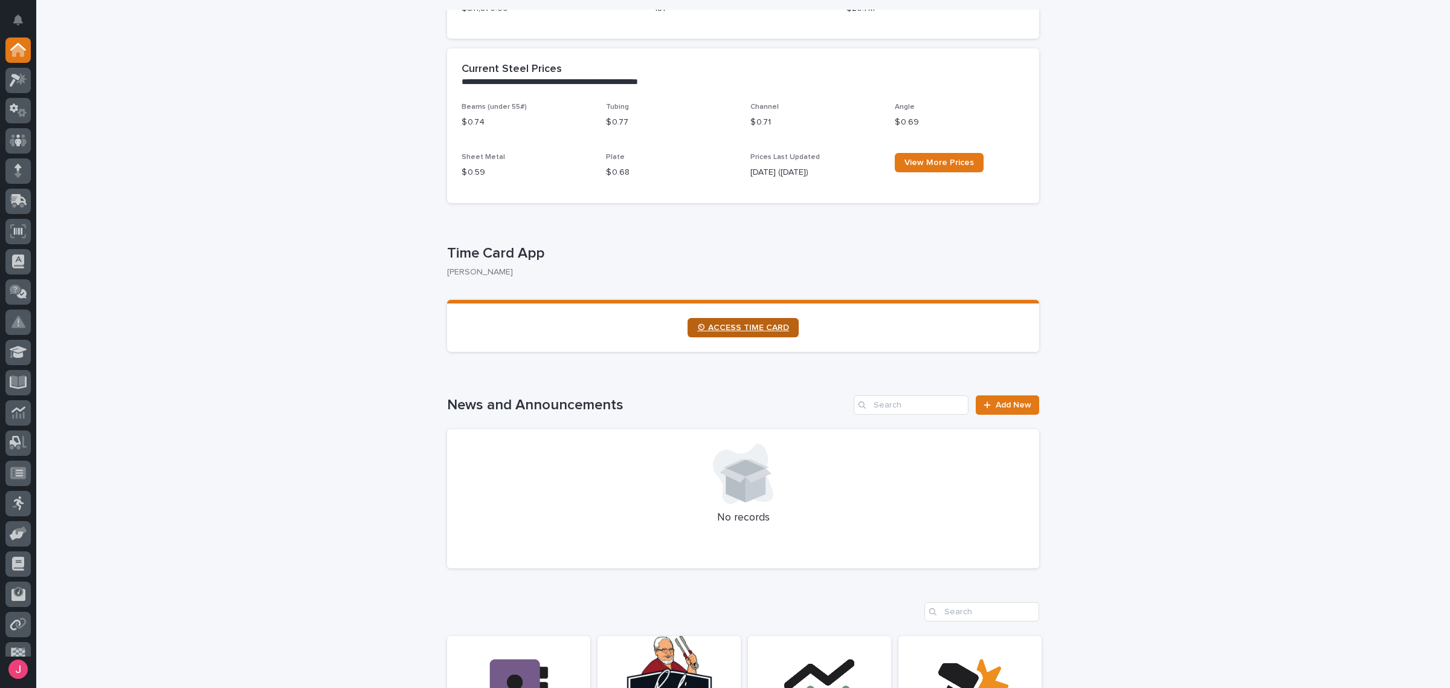
click at [769, 323] on span "⏲ ACCESS TIME CARD" at bounding box center [743, 327] width 92 height 8
